Goal: Task Accomplishment & Management: Manage account settings

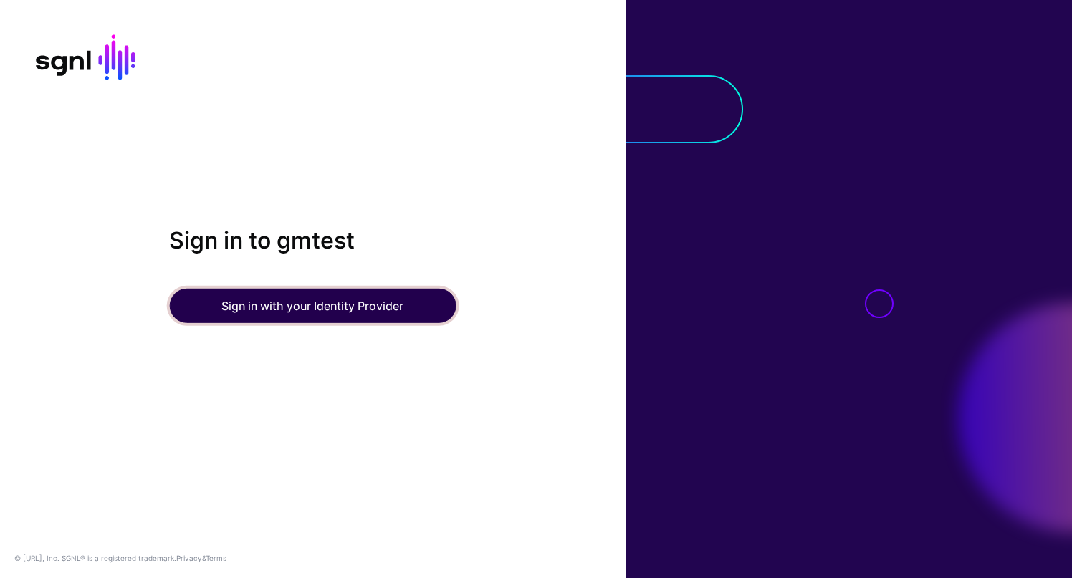
click at [287, 308] on button "Sign in with your Identity Provider" at bounding box center [312, 306] width 287 height 34
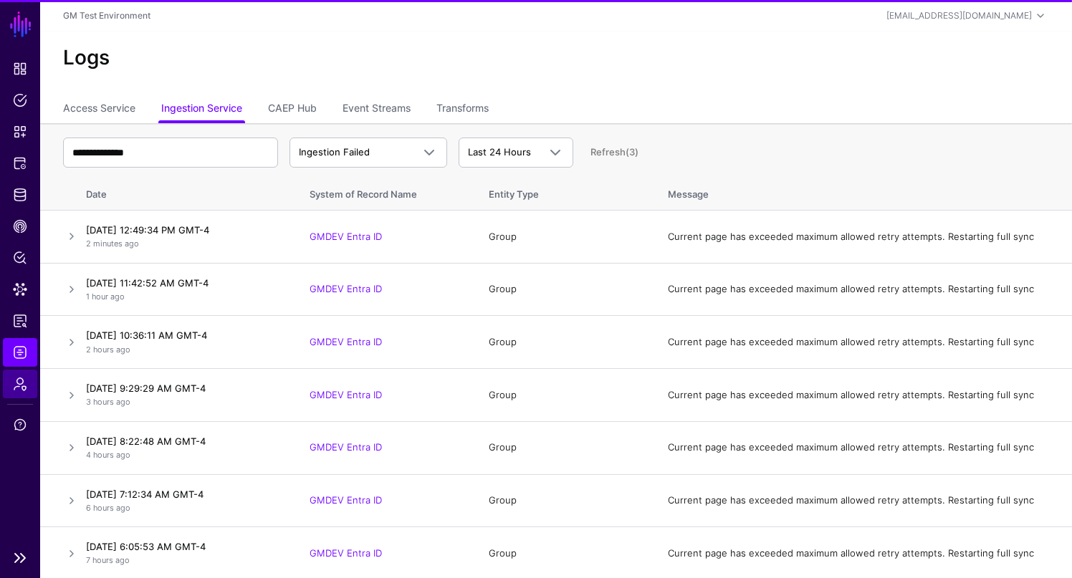
click at [19, 384] on span "Admin" at bounding box center [20, 384] width 14 height 14
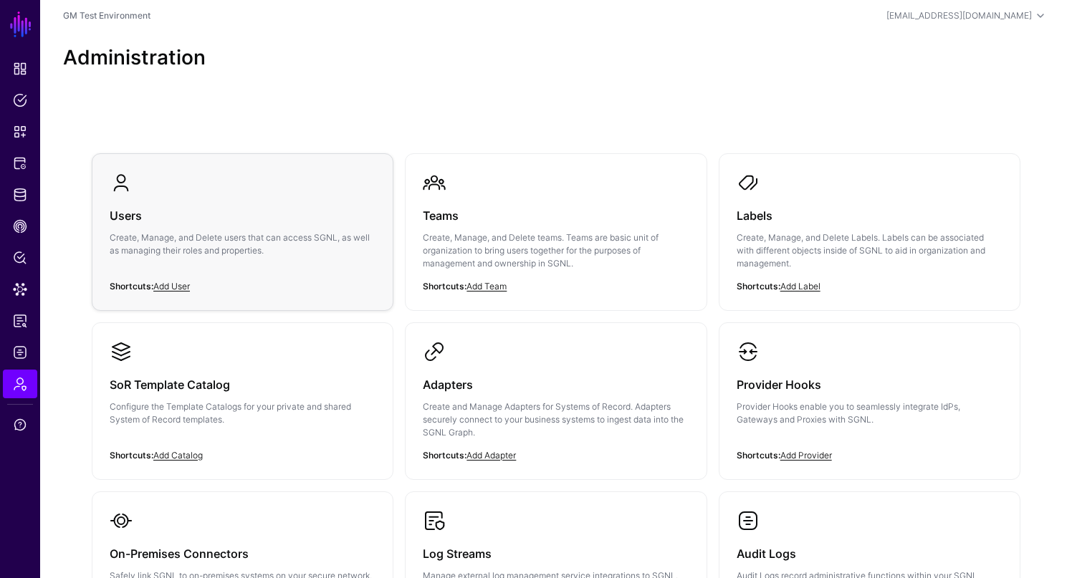
click at [163, 234] on p "Create, Manage, and Delete users that can access SGNL, as well as managing thei…" at bounding box center [243, 245] width 266 height 26
